Goal: Information Seeking & Learning: Learn about a topic

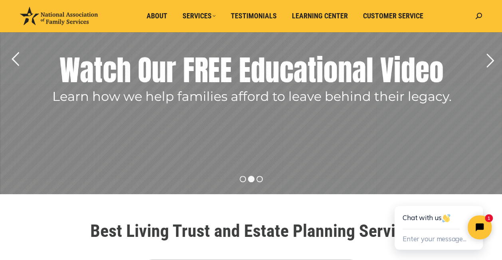
scroll to position [120, 0]
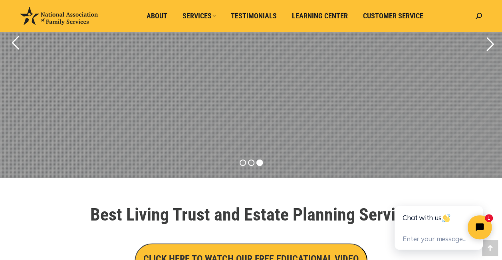
click at [258, 64] on div "E s t a t e" at bounding box center [281, 67] width 71 height 32
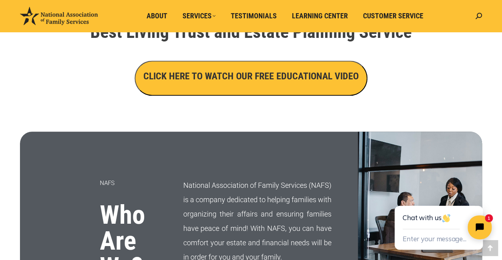
scroll to position [320, 0]
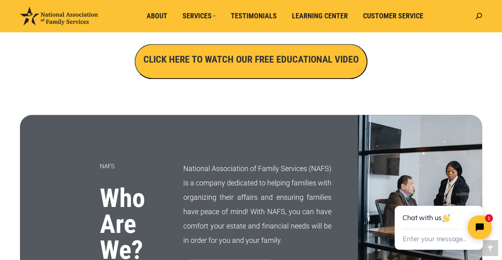
click at [256, 70] on button "CLICK HERE TO WATCH OUR FREE EDUCATIONAL VIDEO" at bounding box center [251, 61] width 233 height 35
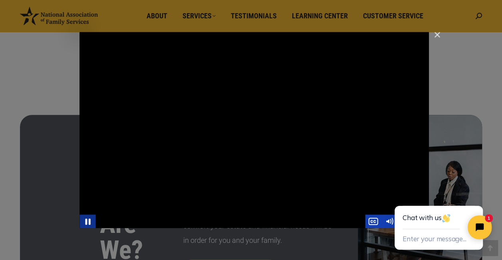
click at [85, 222] on icon "Pause" at bounding box center [87, 222] width 5 height 6
click at [85, 222] on icon "Play Video" at bounding box center [88, 222] width 19 height 16
click at [87, 220] on icon "Pause" at bounding box center [87, 222] width 16 height 14
click at [89, 217] on icon "Play Video" at bounding box center [88, 222] width 19 height 16
click at [86, 219] on icon "Pause" at bounding box center [87, 222] width 16 height 14
